Goal: Information Seeking & Learning: Learn about a topic

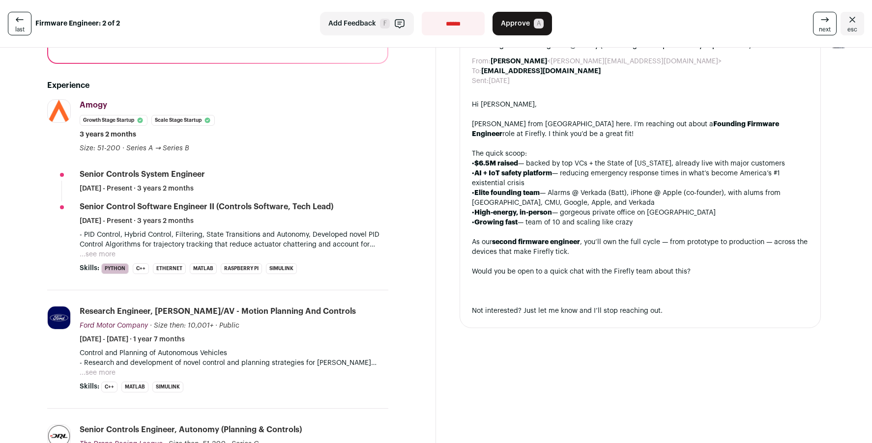
scroll to position [191, 0]
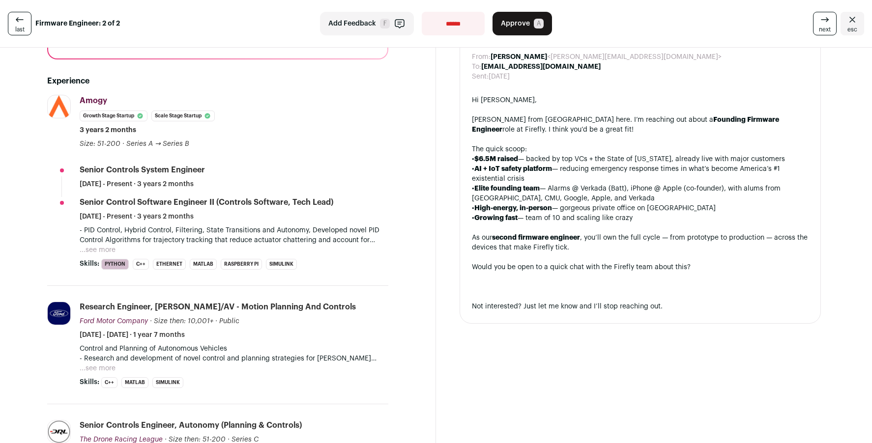
click at [105, 245] on button "...see more" at bounding box center [98, 250] width 36 height 10
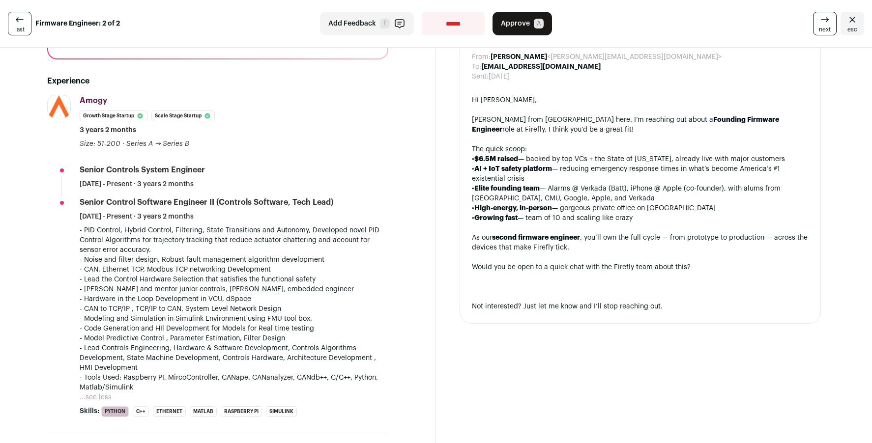
drag, startPoint x: 207, startPoint y: 239, endPoint x: 303, endPoint y: 375, distance: 166.2
click at [303, 375] on div "- PID Control, Hybrid Control, Filtering, State Transitions and Autonomy, Devel…" at bounding box center [234, 309] width 309 height 167
click at [303, 375] on p "- Tools Used: Raspberry PI, MircoController, CANape, CANanalyzer, CANdb++, C/C+…" at bounding box center [234, 383] width 309 height 20
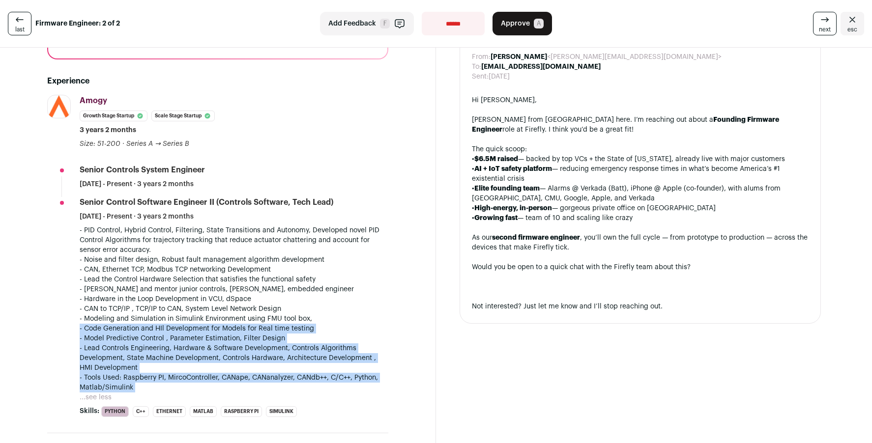
drag, startPoint x: 303, startPoint y: 375, endPoint x: 302, endPoint y: 313, distance: 61.4
click at [302, 313] on div "- PID Control, Hybrid Control, Filtering, State Transitions and Autonomy, Devel…" at bounding box center [234, 309] width 309 height 167
click at [302, 324] on p "- Code Generation and HIl Development for Models for Real time testing" at bounding box center [234, 329] width 309 height 10
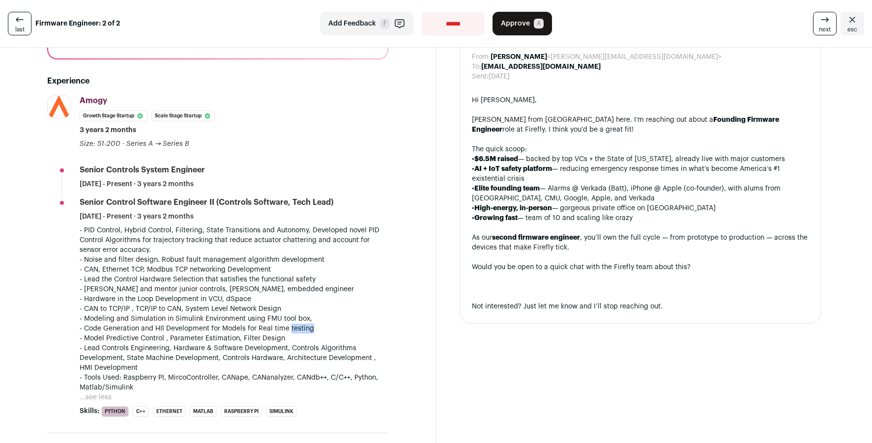
click at [302, 324] on p "- Code Generation and HIl Development for Models for Real time testing" at bounding box center [234, 329] width 309 height 10
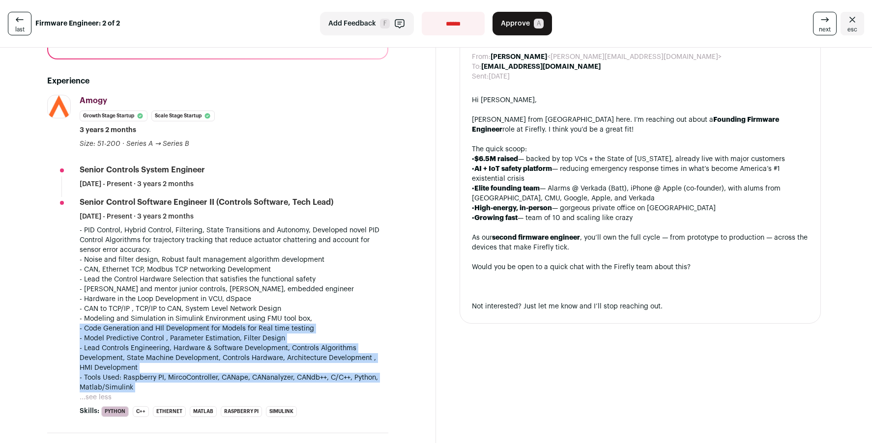
drag, startPoint x: 302, startPoint y: 313, endPoint x: 293, endPoint y: 367, distance: 54.4
click at [293, 367] on div "- PID Control, Hybrid Control, Filtering, State Transitions and Autonomy, Devel…" at bounding box center [234, 309] width 309 height 167
click at [293, 373] on p "- Tools Used: Raspberry PI, MircoController, CANape, CANanalyzer, CANdb++, C/C+…" at bounding box center [234, 383] width 309 height 20
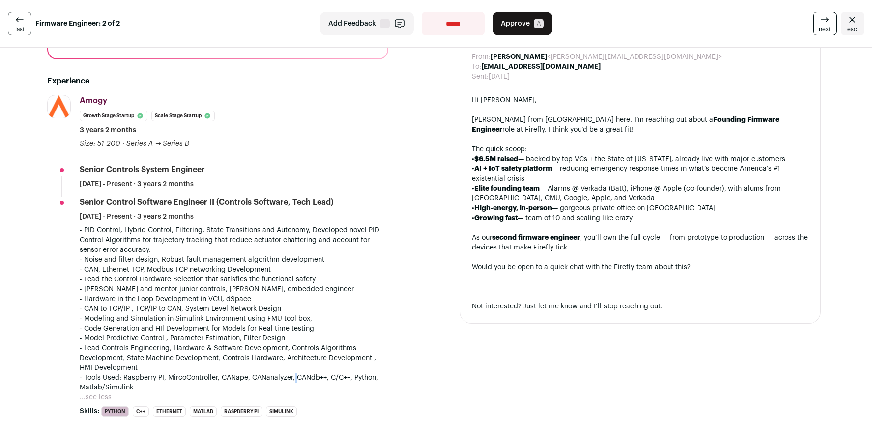
click at [293, 373] on p "- Tools Used: Raspberry PI, MircoController, CANape, CANanalyzer, CANdb++, C/C+…" at bounding box center [234, 383] width 309 height 20
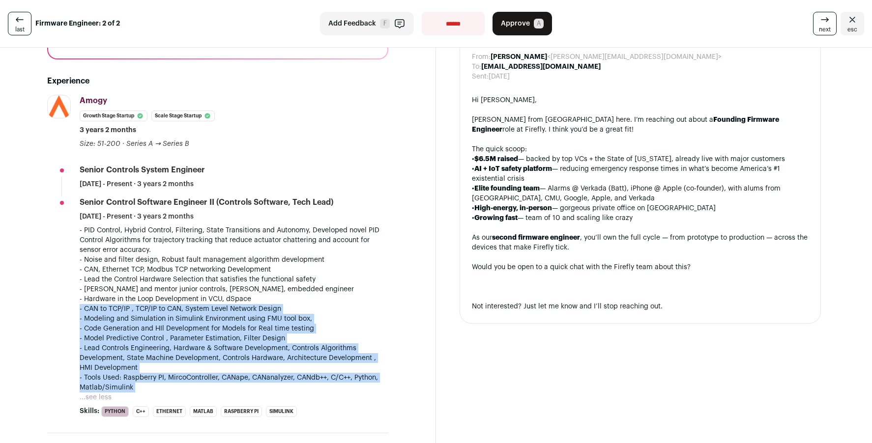
drag, startPoint x: 293, startPoint y: 367, endPoint x: 297, endPoint y: 302, distance: 65.5
click at [297, 302] on div "- PID Control, Hybrid Control, Filtering, State Transitions and Autonomy, Devel…" at bounding box center [234, 309] width 309 height 167
click at [297, 304] on p "- CAN to TCP/IP , TCP/IP to CAN, System Level Network Design" at bounding box center [234, 309] width 309 height 10
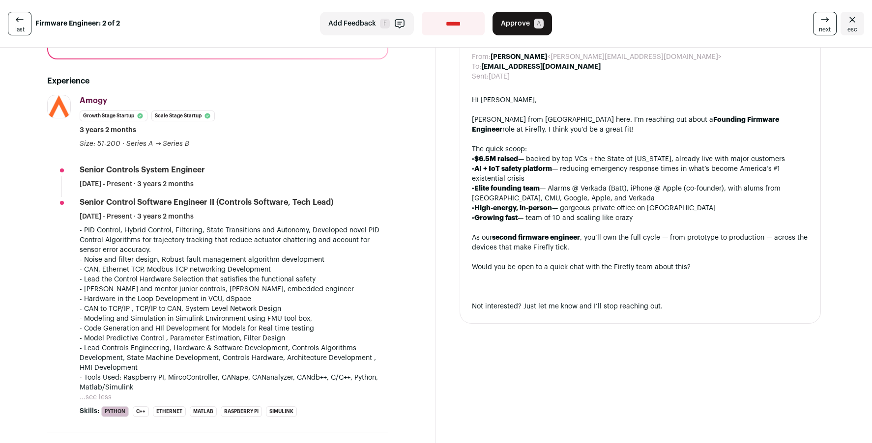
click at [297, 304] on p "- CAN to TCP/IP , TCP/IP to CAN, System Level Network Design" at bounding box center [234, 309] width 309 height 10
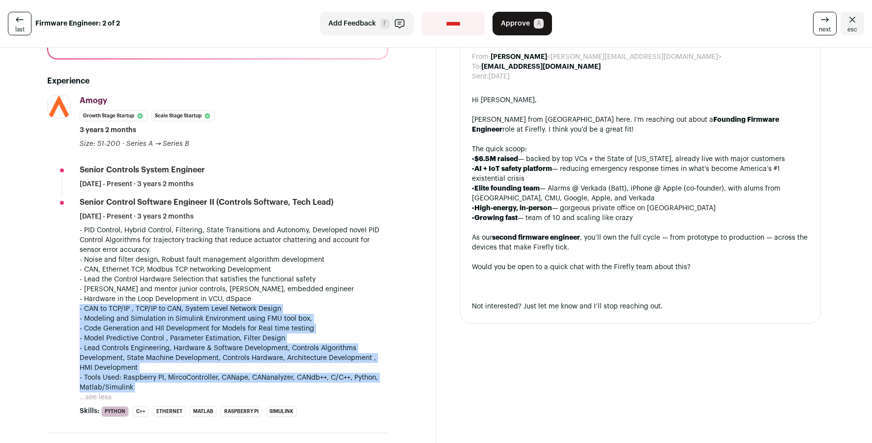
drag, startPoint x: 297, startPoint y: 302, endPoint x: 294, endPoint y: 366, distance: 63.9
click at [294, 366] on div "- PID Control, Hybrid Control, Filtering, State Transitions and Autonomy, Devel…" at bounding box center [234, 309] width 309 height 167
click at [294, 373] on p "- Tools Used: Raspberry PI, MircoController, CANape, CANanalyzer, CANdb++, C/C+…" at bounding box center [234, 383] width 309 height 20
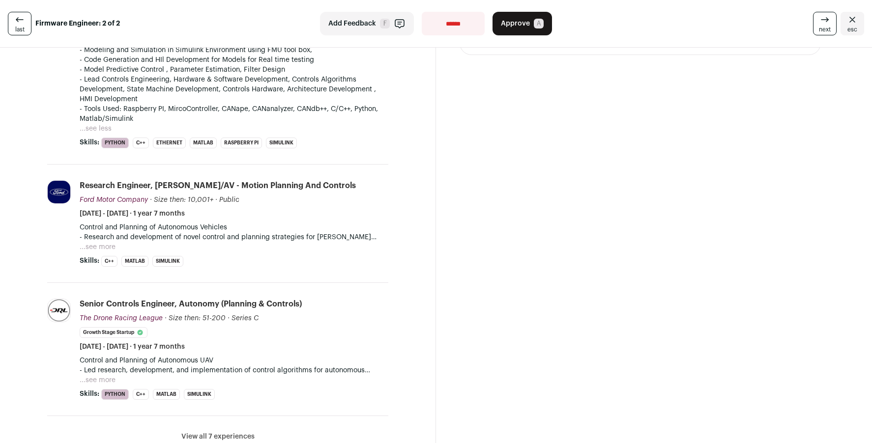
scroll to position [493, 0]
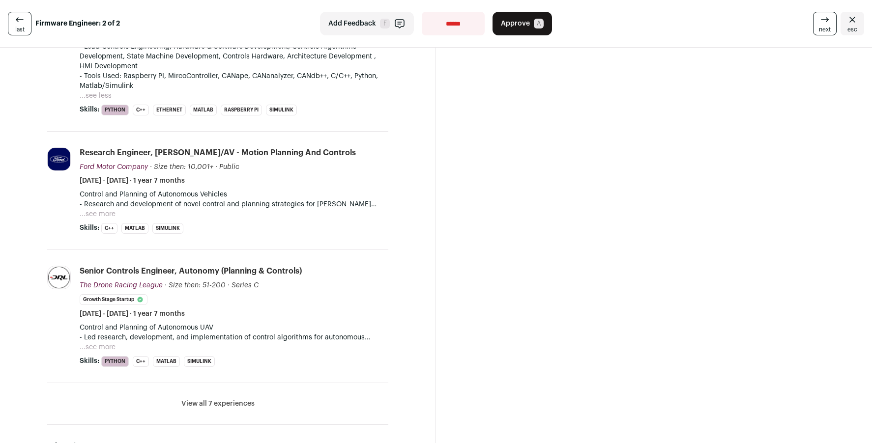
click at [221, 399] on button "View all 7 experiences" at bounding box center [217, 404] width 73 height 10
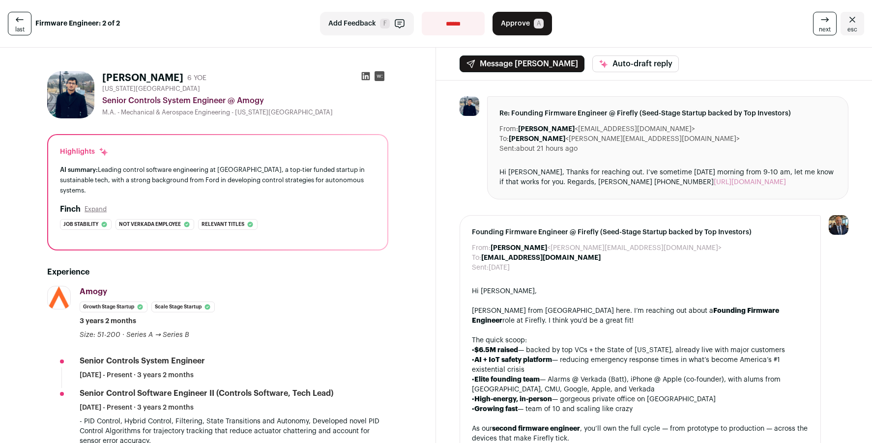
scroll to position [0, 0]
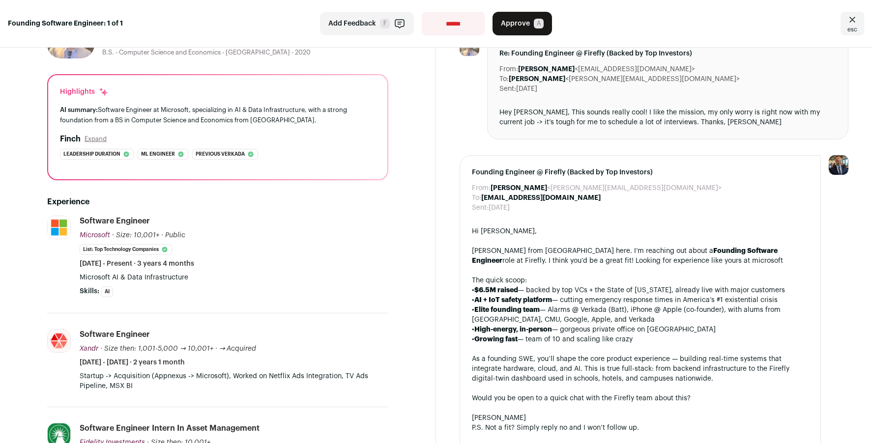
scroll to position [55, 0]
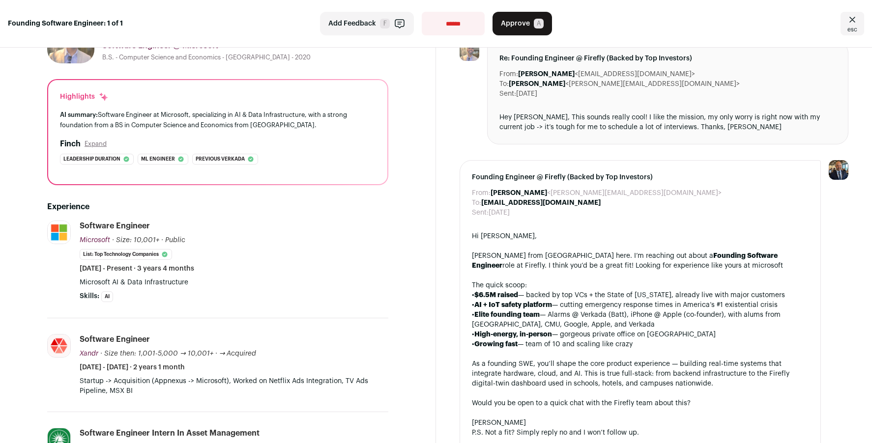
click at [96, 146] on button "Expand" at bounding box center [96, 144] width 22 height 8
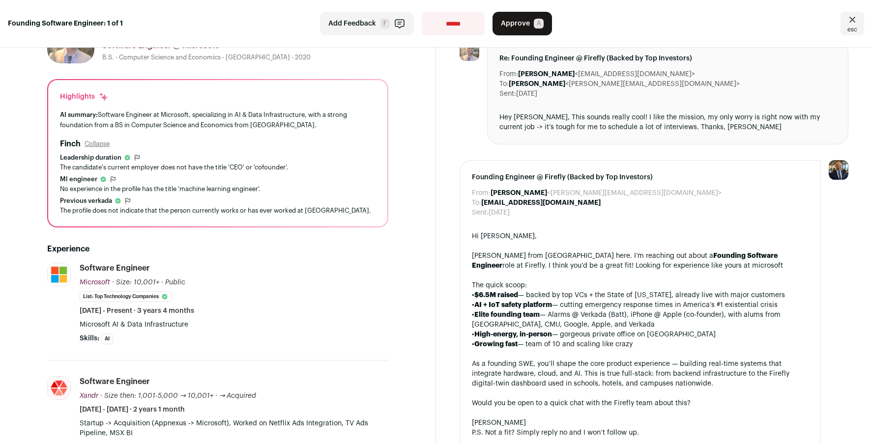
click at [98, 143] on button "Collapse" at bounding box center [97, 144] width 25 height 8
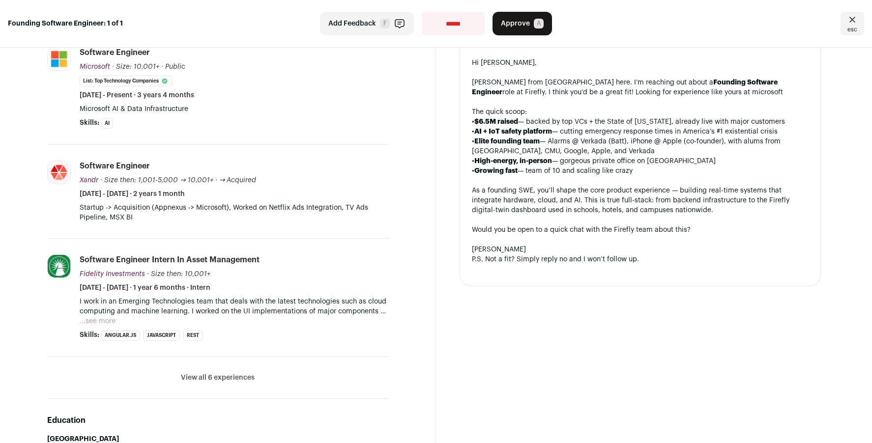
scroll to position [227, 0]
click at [113, 317] on button "...see more" at bounding box center [98, 322] width 36 height 10
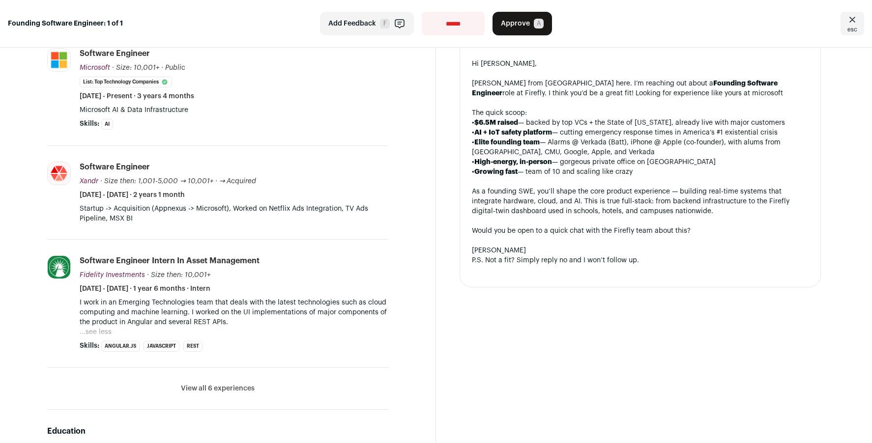
click at [268, 320] on p "I work in an Emerging Technologies team that deals with the latest technologies…" at bounding box center [234, 312] width 309 height 29
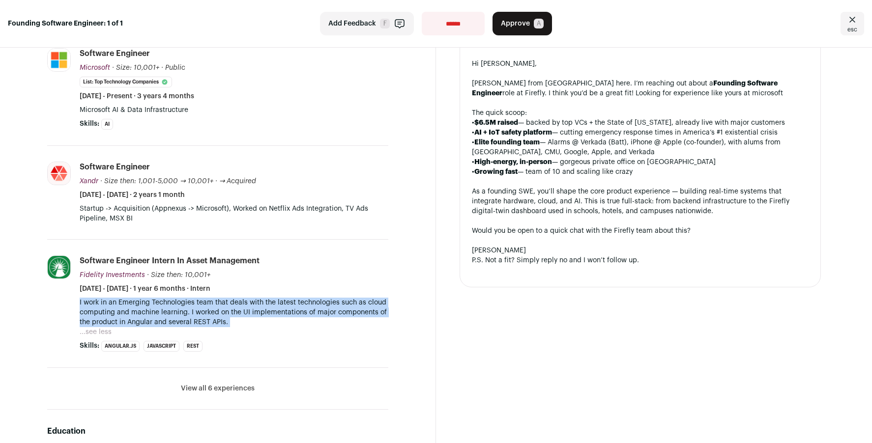
click at [268, 320] on p "I work in an Emerging Technologies team that deals with the latest technologies…" at bounding box center [234, 312] width 309 height 29
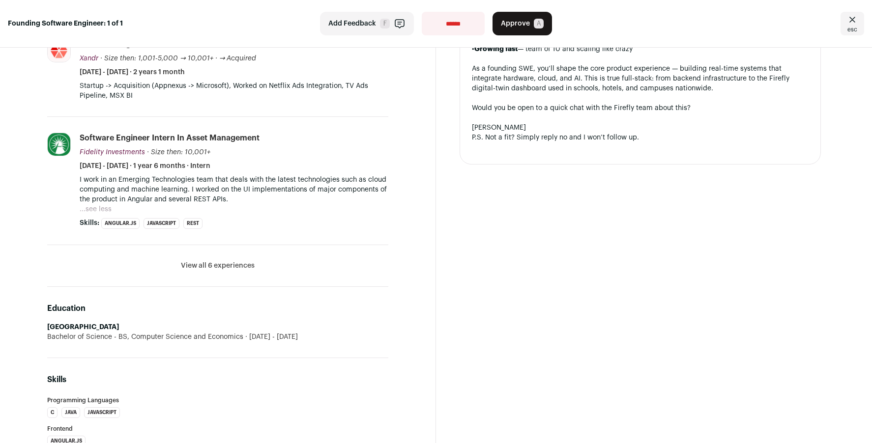
scroll to position [350, 0]
click at [232, 262] on button "View all 6 experiences" at bounding box center [218, 266] width 74 height 10
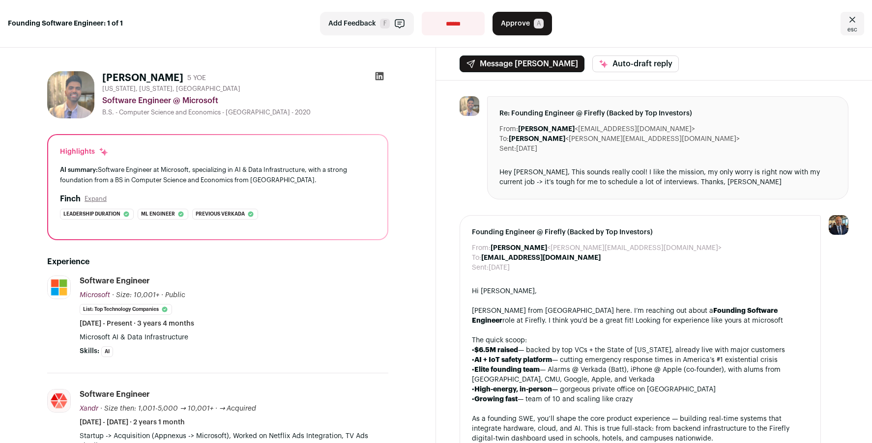
scroll to position [0, 0]
